Goal: Information Seeking & Learning: Learn about a topic

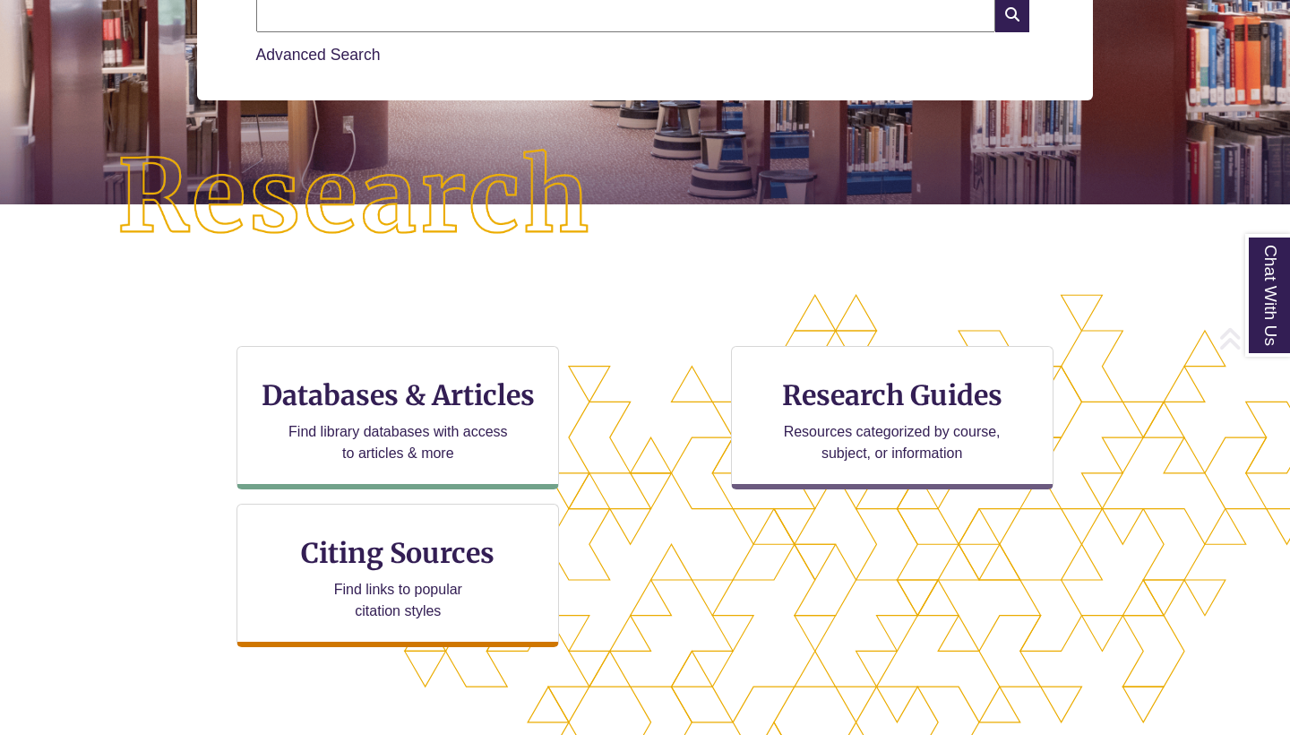
scroll to position [331, 0]
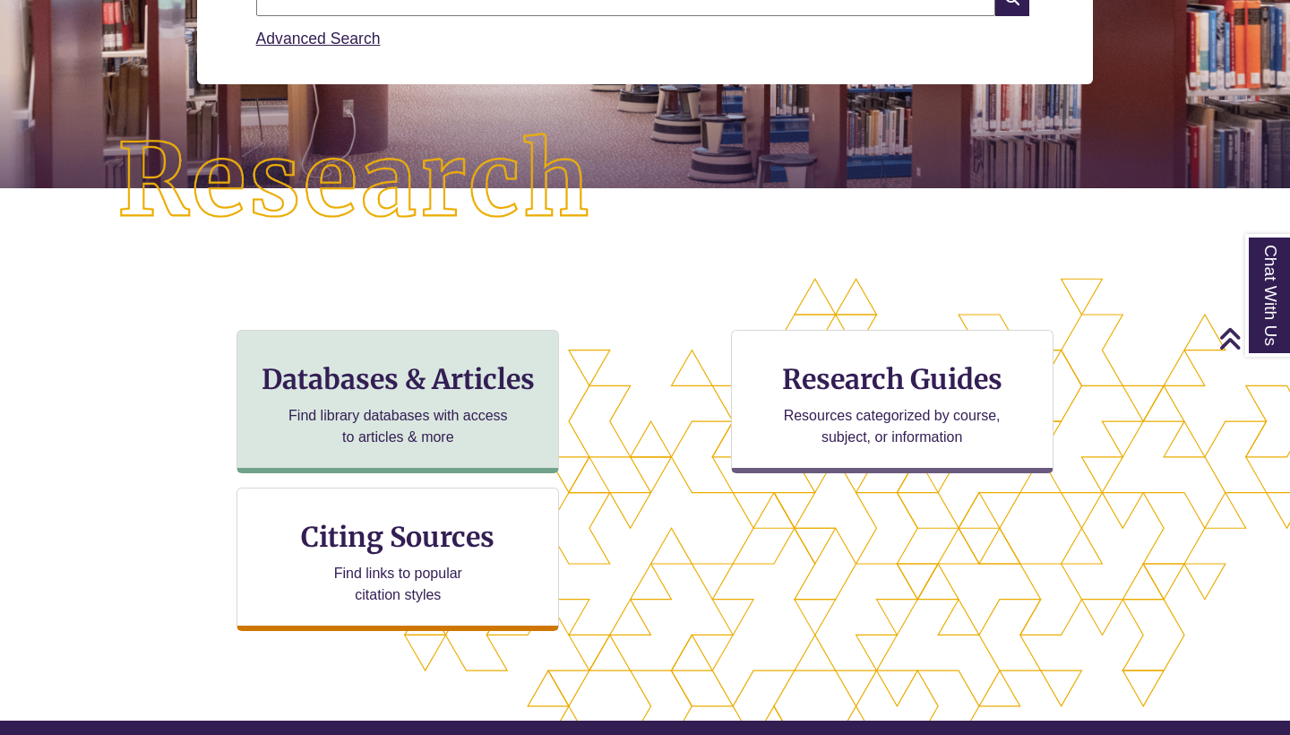
click at [365, 376] on h3 "Databases & Articles" at bounding box center [398, 379] width 292 height 34
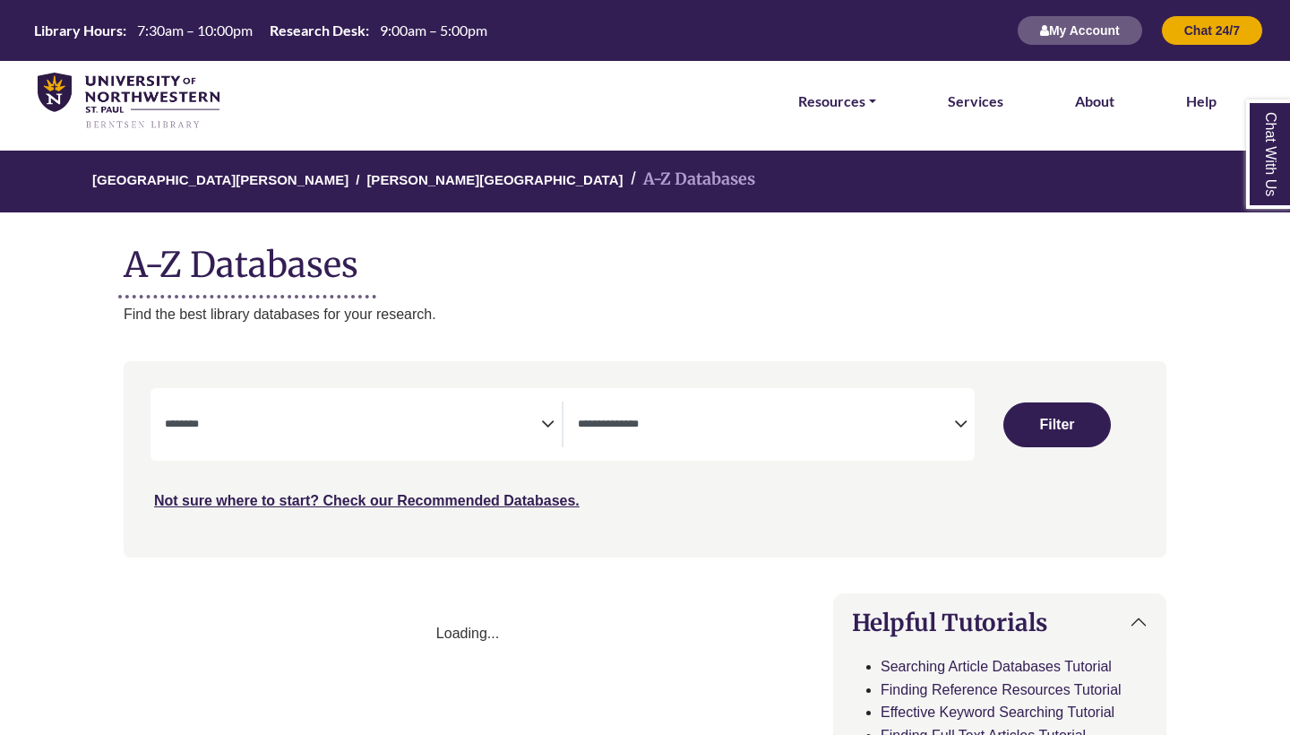
select select "Database Subject Filter"
select select "Database Types Filter"
select select "Database Subject Filter"
select select "Database Types Filter"
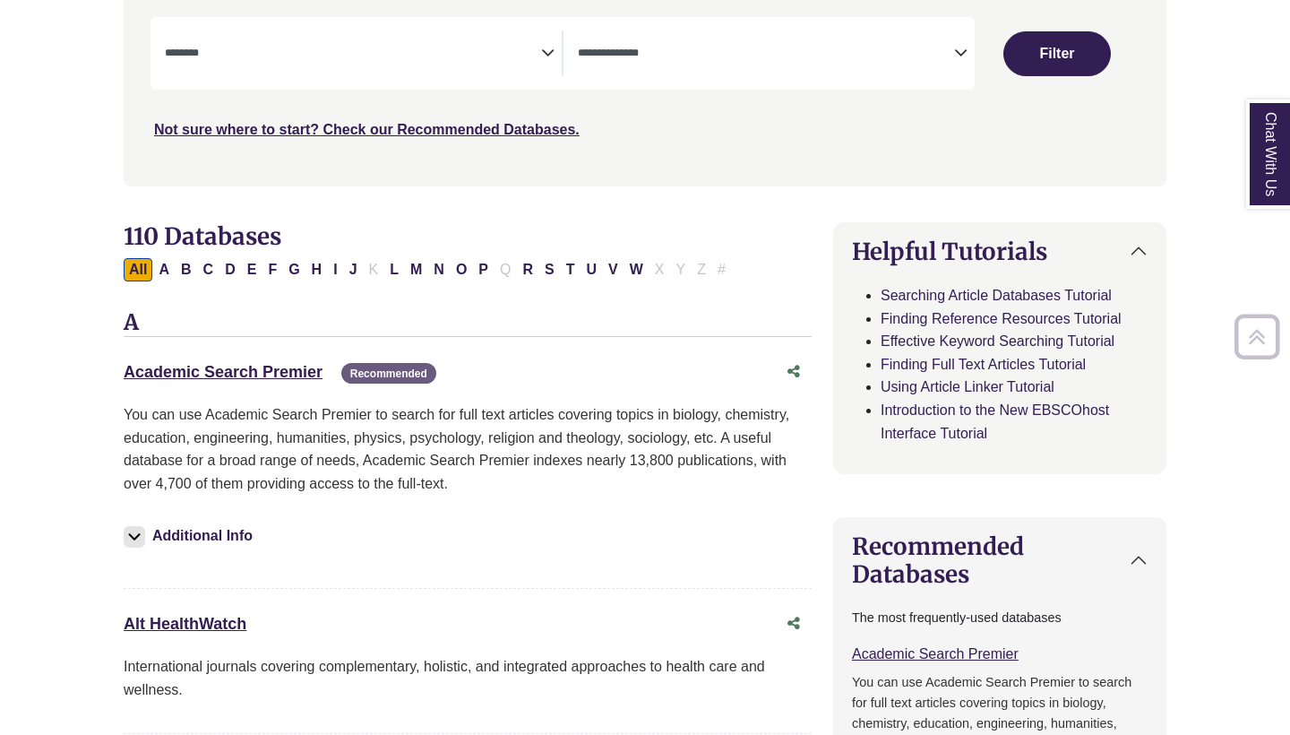
scroll to position [372, 0]
click at [211, 268] on button "C" at bounding box center [208, 268] width 21 height 23
select select "Database Subject Filter"
select select "Database Types Filter"
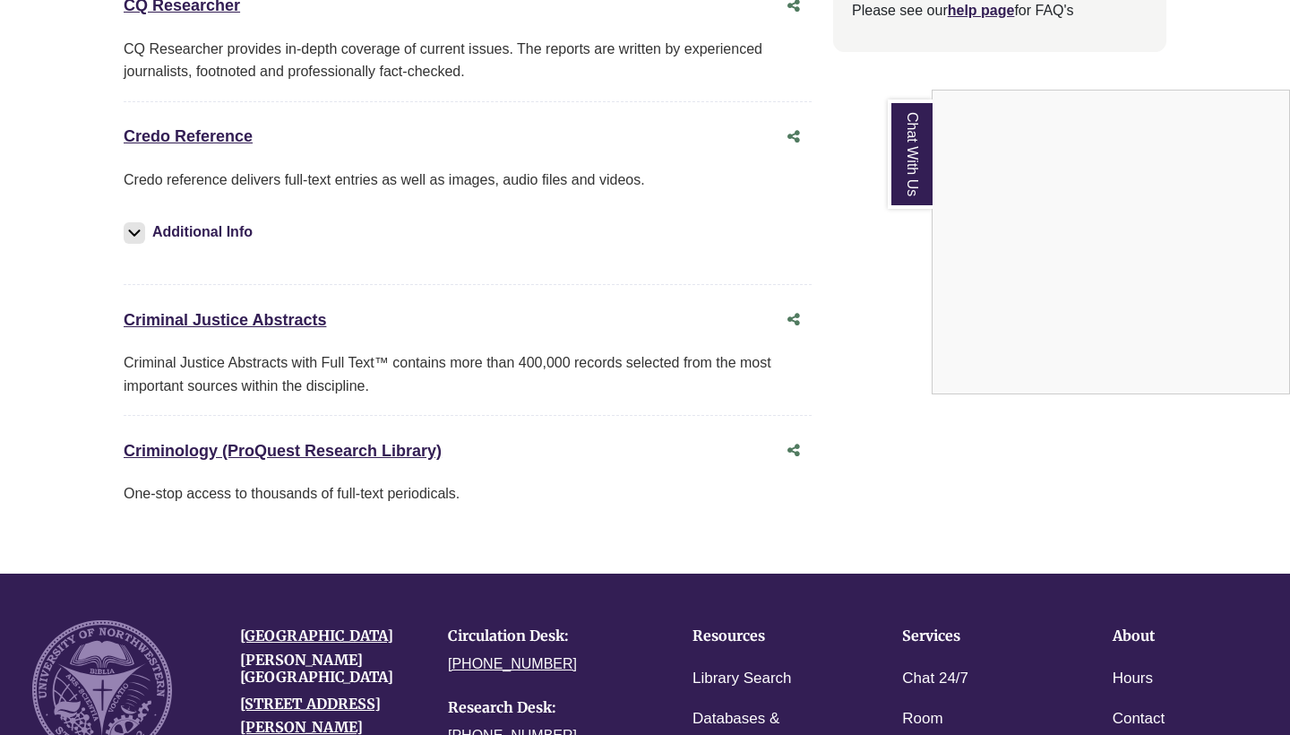
scroll to position [2332, 0]
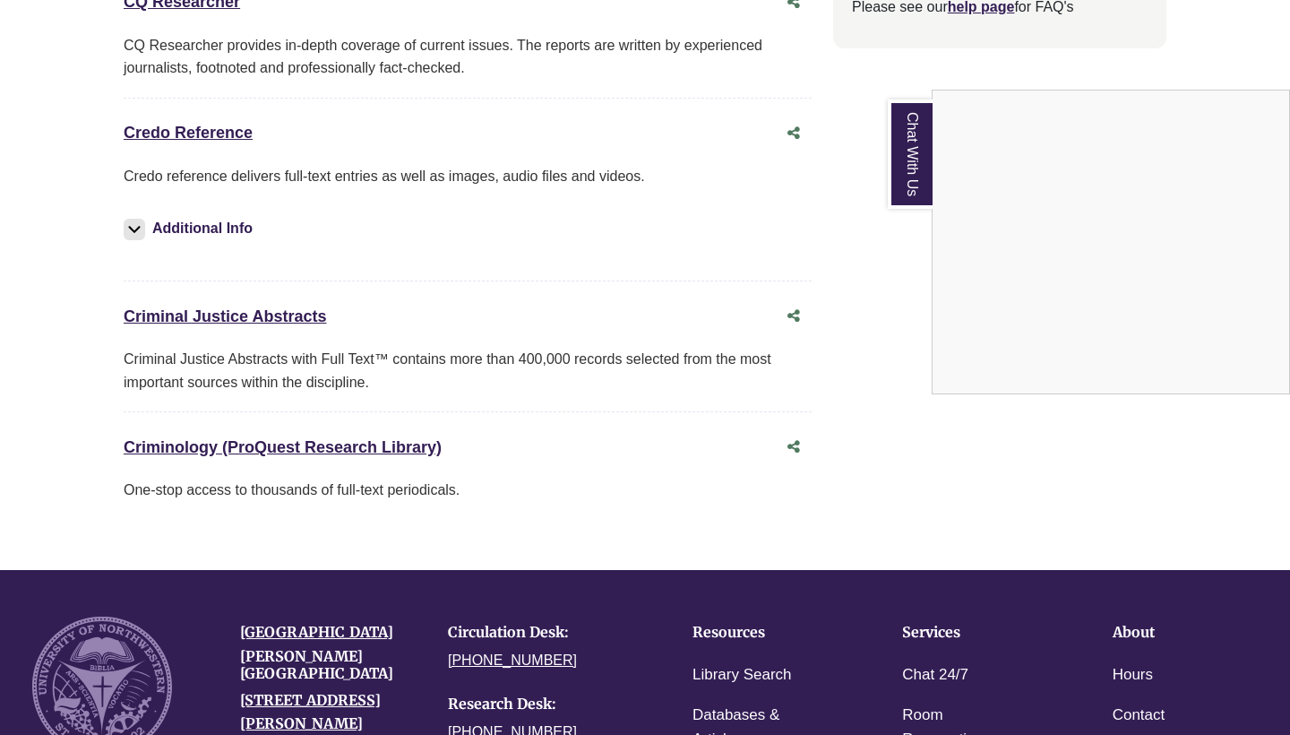
click at [222, 126] on div "Chat With Us" at bounding box center [645, 367] width 1290 height 735
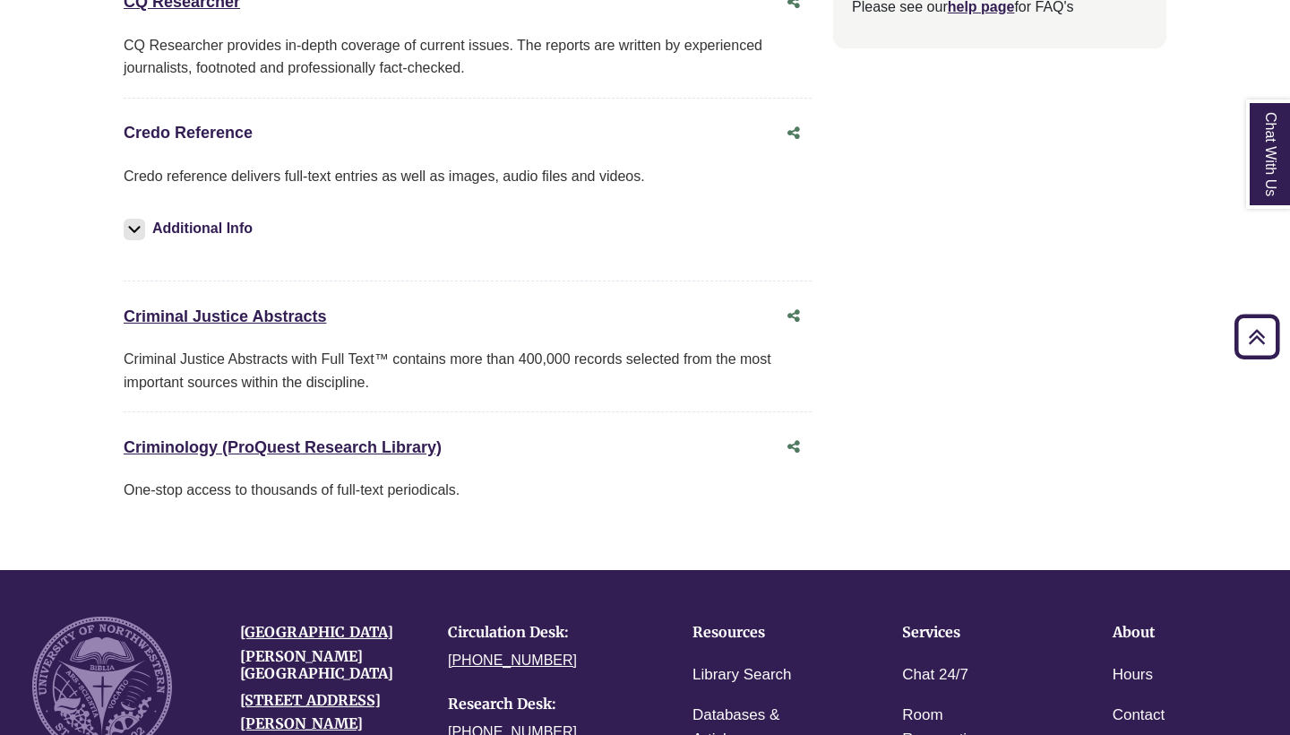
click at [218, 124] on link "Credo Reference This link opens in a new window" at bounding box center [188, 133] width 129 height 18
